Goal: Transaction & Acquisition: Purchase product/service

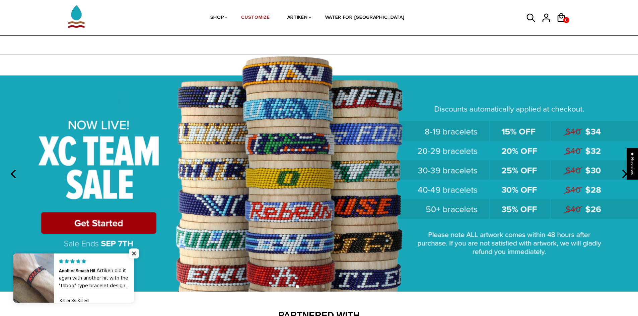
scroll to position [797, 0]
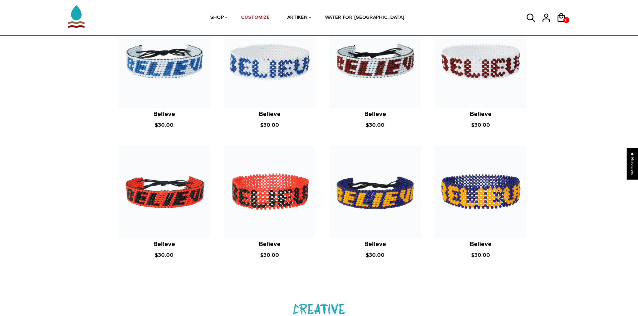
scroll to position [569, 0]
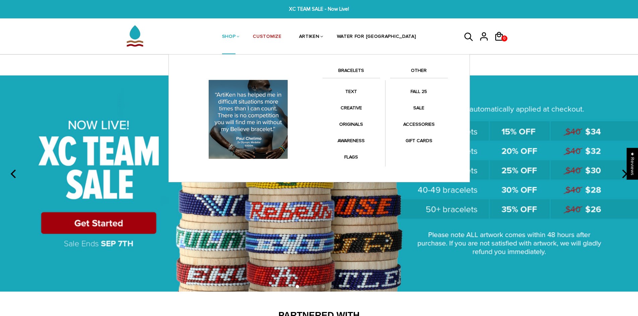
click at [351, 70] on link "BRACELETS" at bounding box center [351, 72] width 58 height 11
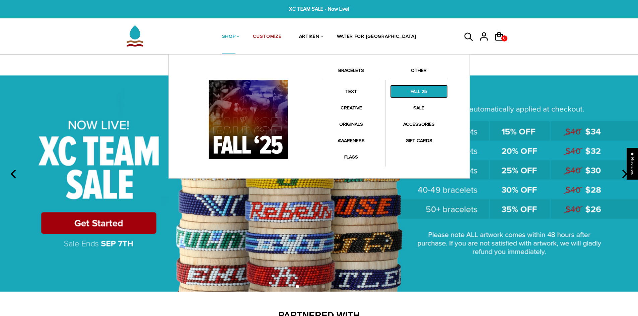
click at [416, 90] on link "FALL 25" at bounding box center [419, 91] width 58 height 13
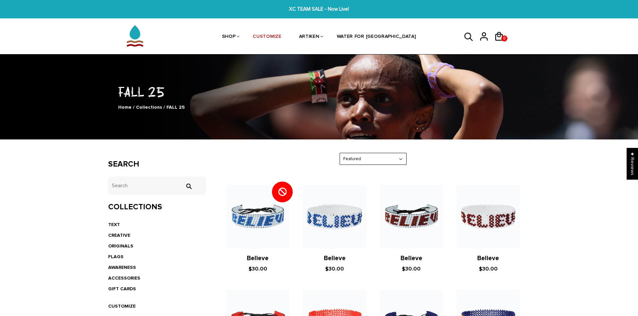
click at [468, 33] on icon at bounding box center [468, 36] width 8 height 8
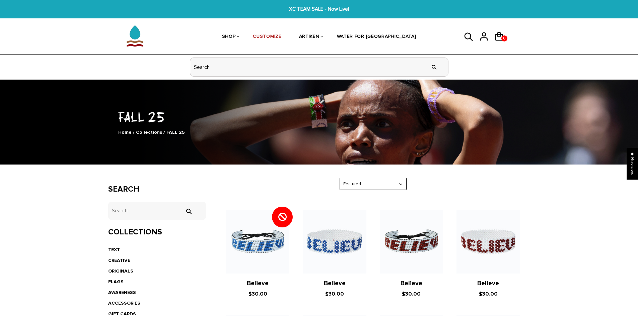
click at [284, 71] on input "header search" at bounding box center [319, 67] width 258 height 18
type input "berlin"
click at [427, 55] on input "" at bounding box center [433, 67] width 13 height 25
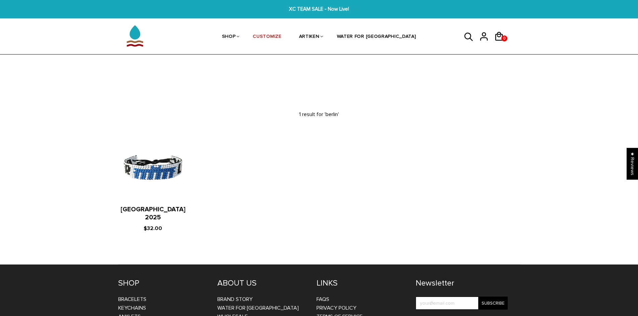
click at [469, 37] on icon at bounding box center [469, 37] width 10 height 16
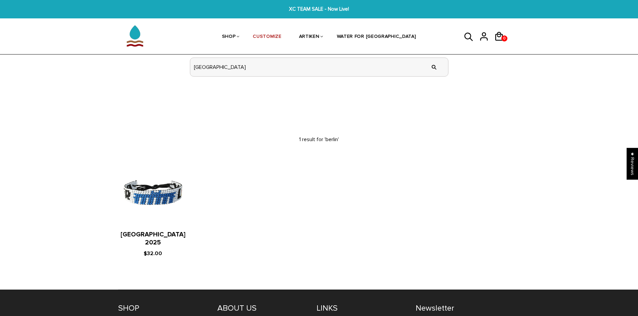
click at [333, 69] on input "berlin" at bounding box center [319, 67] width 258 height 18
type input "[GEOGRAPHIC_DATA]"
click at [427, 55] on input "" at bounding box center [433, 67] width 13 height 25
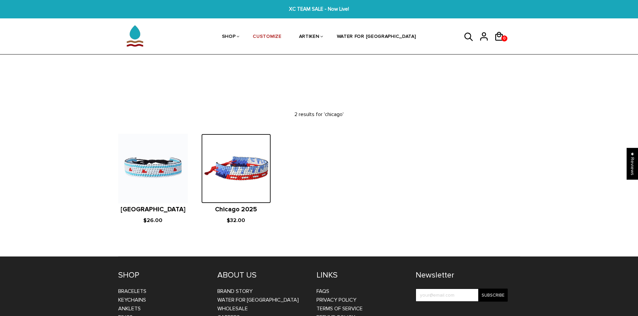
click at [237, 173] on img at bounding box center [236, 169] width 70 height 70
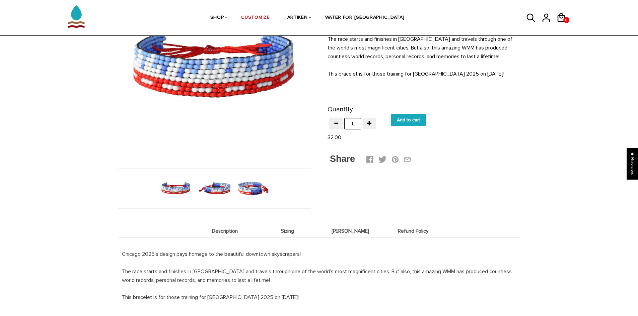
scroll to position [100, 0]
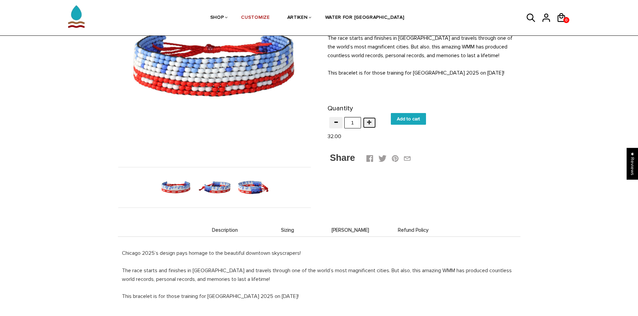
click at [367, 125] on button "button" at bounding box center [369, 122] width 13 height 11
type input "2"
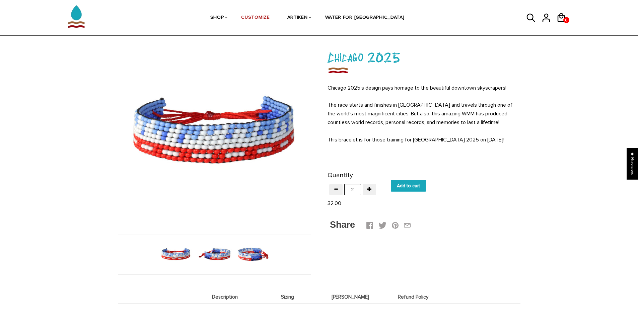
click at [417, 189] on input "Add to cart" at bounding box center [408, 186] width 35 height 12
type input "Add to cart"
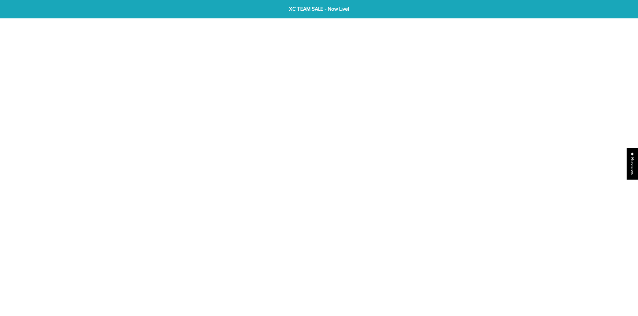
scroll to position [33, 0]
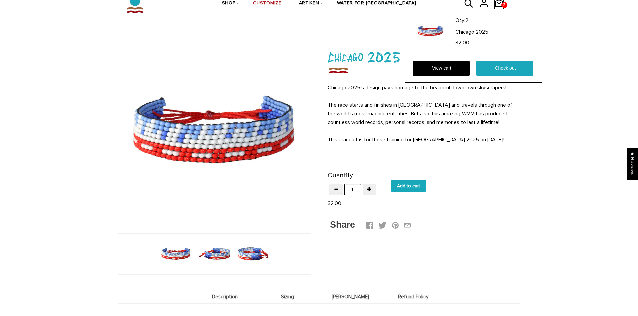
click at [503, 2] on span "2" at bounding box center [504, 4] width 6 height 9
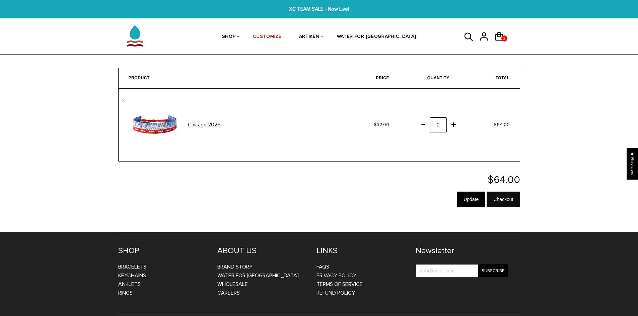
click at [505, 199] on input "Checkout" at bounding box center [503, 199] width 33 height 15
click at [505, 202] on input "Checkout" at bounding box center [503, 199] width 33 height 15
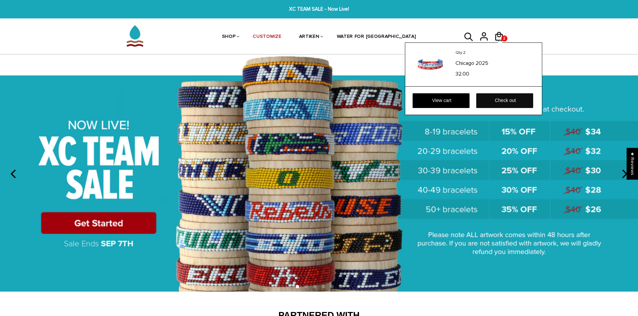
click at [495, 101] on link "Check out" at bounding box center [504, 100] width 57 height 15
click at [497, 43] on div "Qty: 2 Chicago 2025 32.00 View cart Check out" at bounding box center [473, 79] width 137 height 73
click at [501, 43] on div "Qty: 2 Chicago 2025 32.00 View cart Check out" at bounding box center [473, 79] width 137 height 73
click at [503, 97] on link "Check out" at bounding box center [504, 100] width 57 height 15
